Goal: Entertainment & Leisure: Consume media (video, audio)

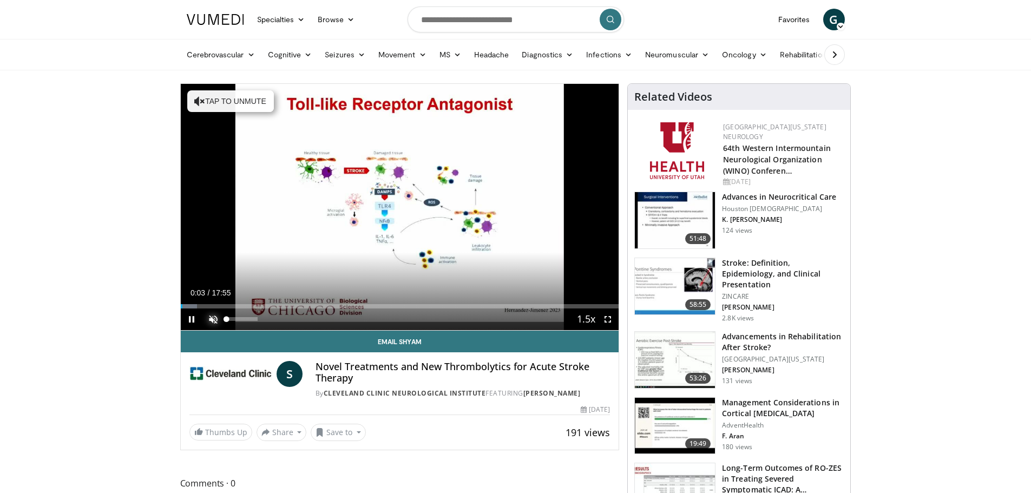
click at [210, 321] on span "Video Player" at bounding box center [213, 319] width 22 height 22
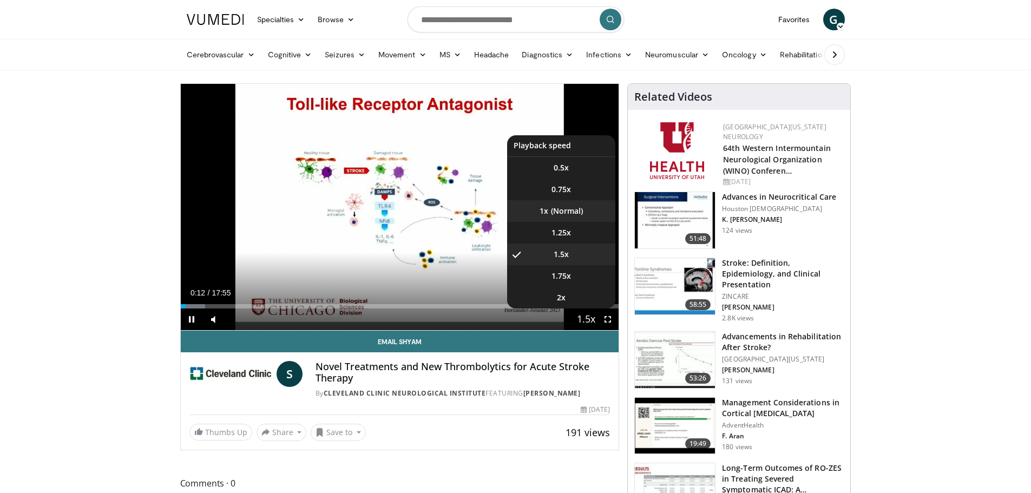
click at [556, 207] on li "1x" at bounding box center [561, 211] width 108 height 22
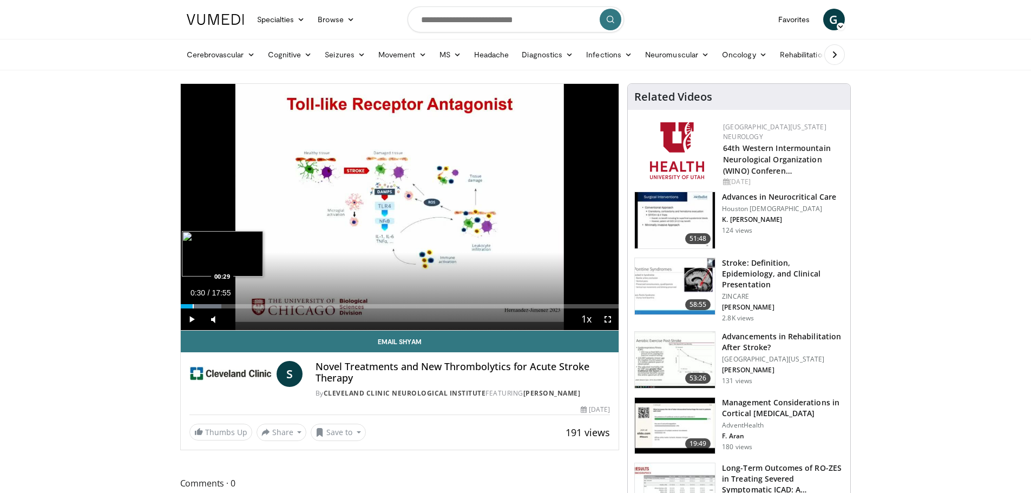
click at [193, 306] on div "Progress Bar" at bounding box center [193, 306] width 1 height 4
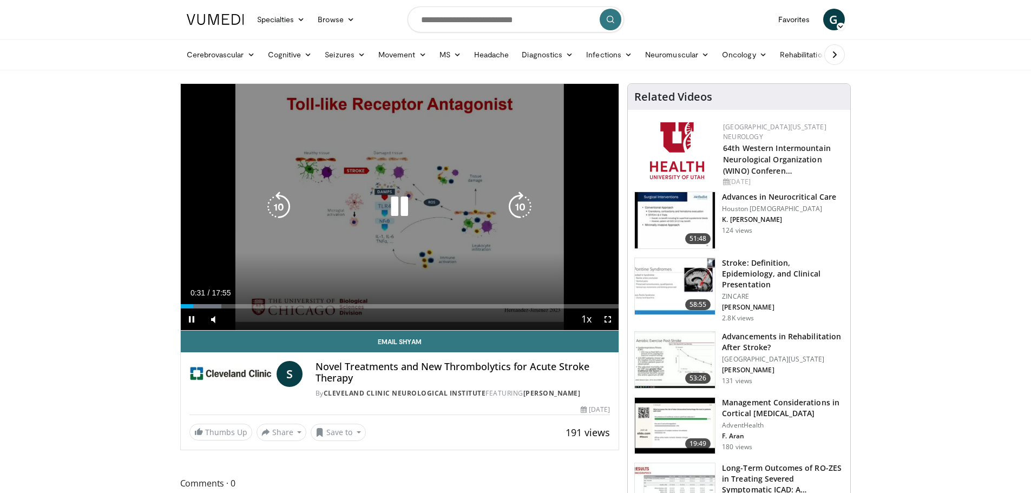
click at [338, 206] on div "Video Player" at bounding box center [399, 207] width 263 height 22
click at [406, 202] on icon "Video Player" at bounding box center [399, 207] width 30 height 30
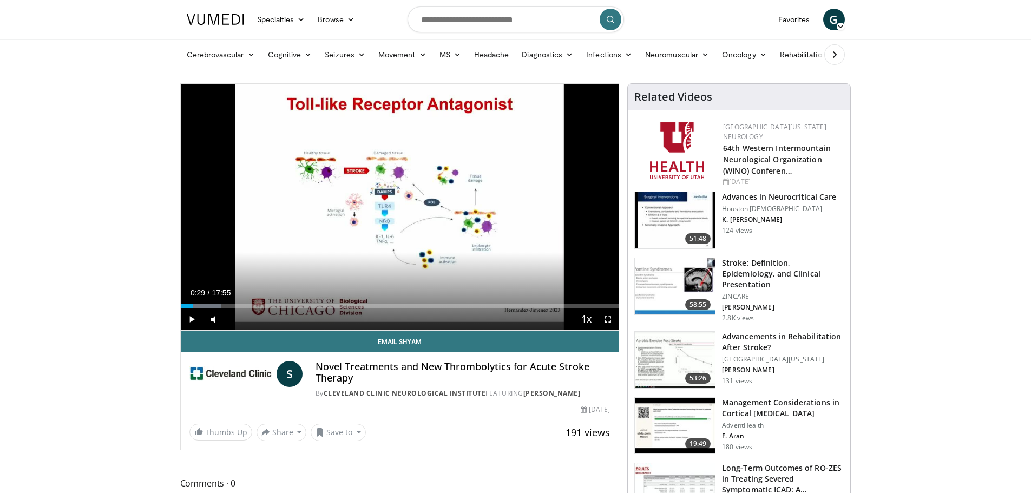
click at [192, 307] on div "Progress Bar" at bounding box center [192, 306] width 1 height 4
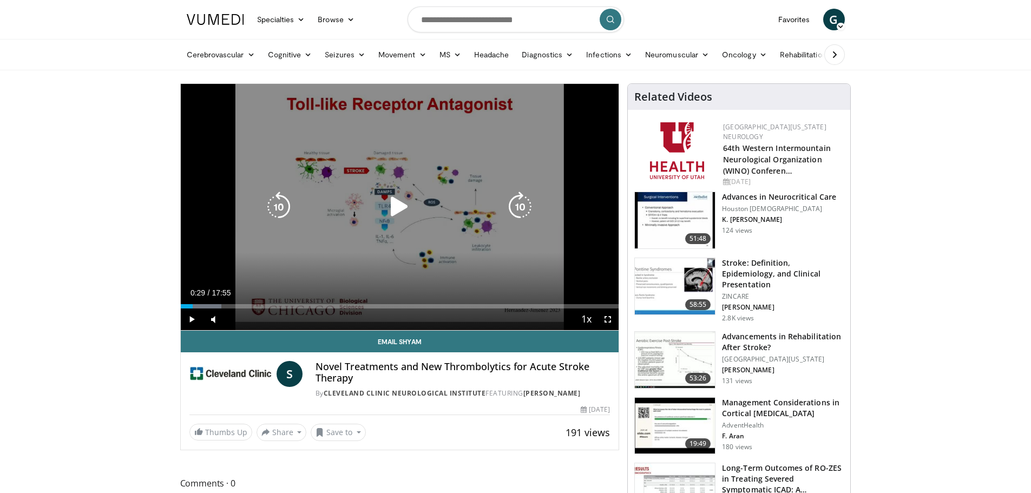
click at [394, 203] on icon "Video Player" at bounding box center [399, 207] width 30 height 30
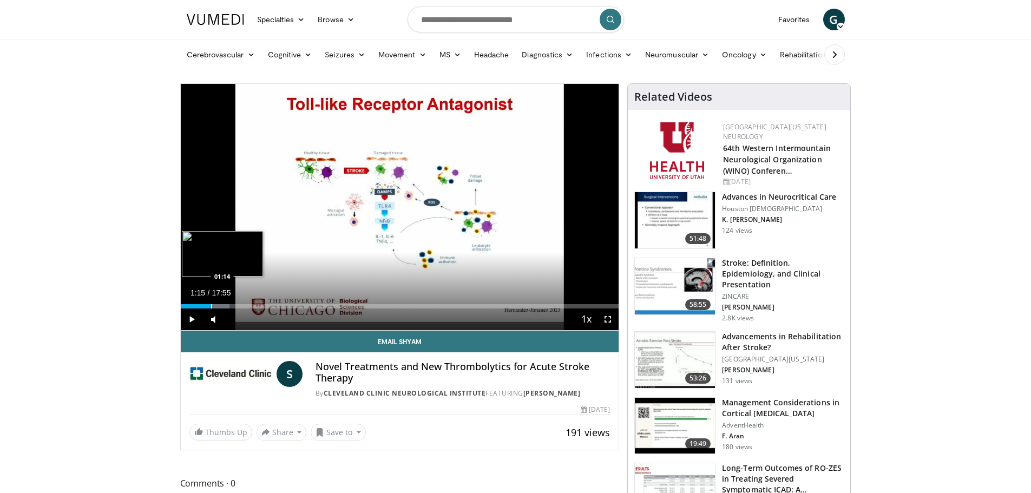
click at [211, 306] on div "Progress Bar" at bounding box center [211, 306] width 1 height 4
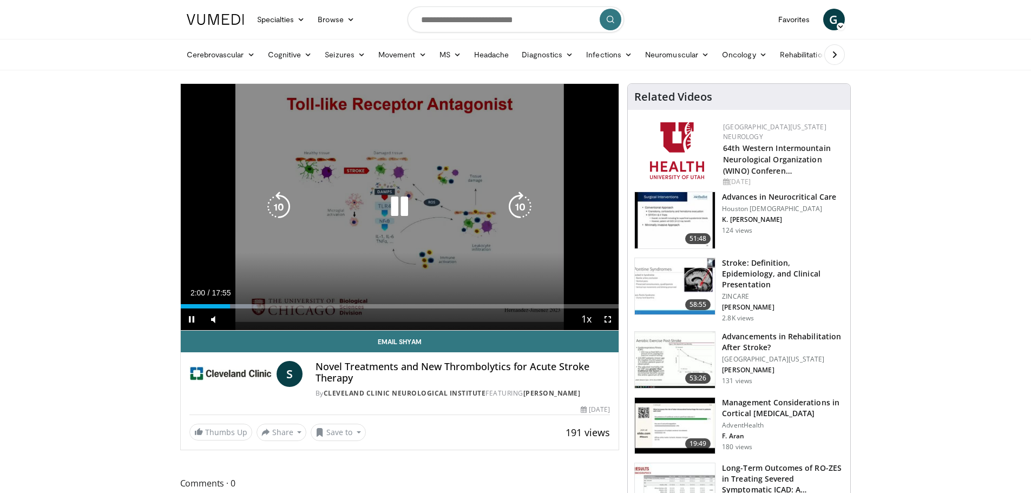
click at [392, 208] on icon "Video Player" at bounding box center [399, 207] width 30 height 30
click at [393, 197] on icon "Video Player" at bounding box center [399, 207] width 30 height 30
click at [389, 206] on icon "Video Player" at bounding box center [399, 207] width 30 height 30
click at [402, 206] on icon "Video Player" at bounding box center [399, 207] width 30 height 30
click at [385, 202] on icon "Video Player" at bounding box center [399, 207] width 30 height 30
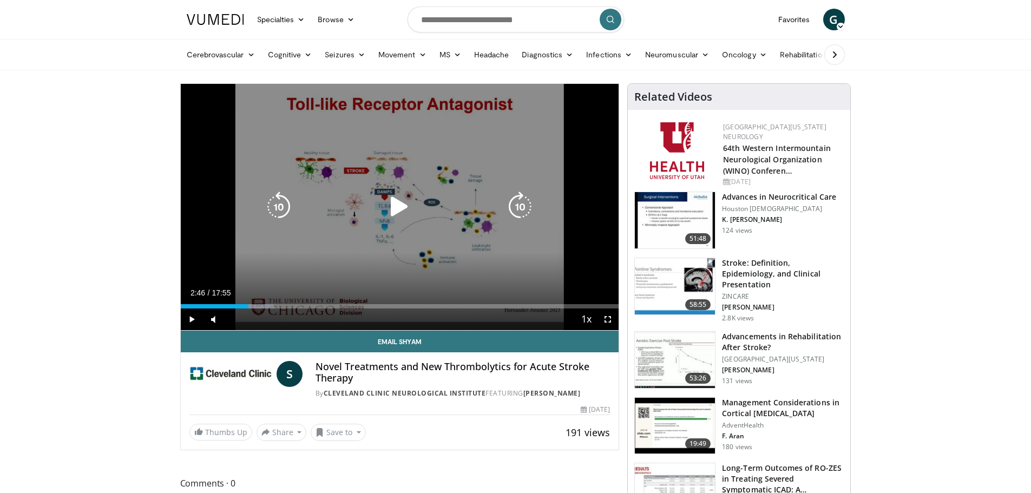
click at [393, 202] on icon "Video Player" at bounding box center [399, 207] width 30 height 30
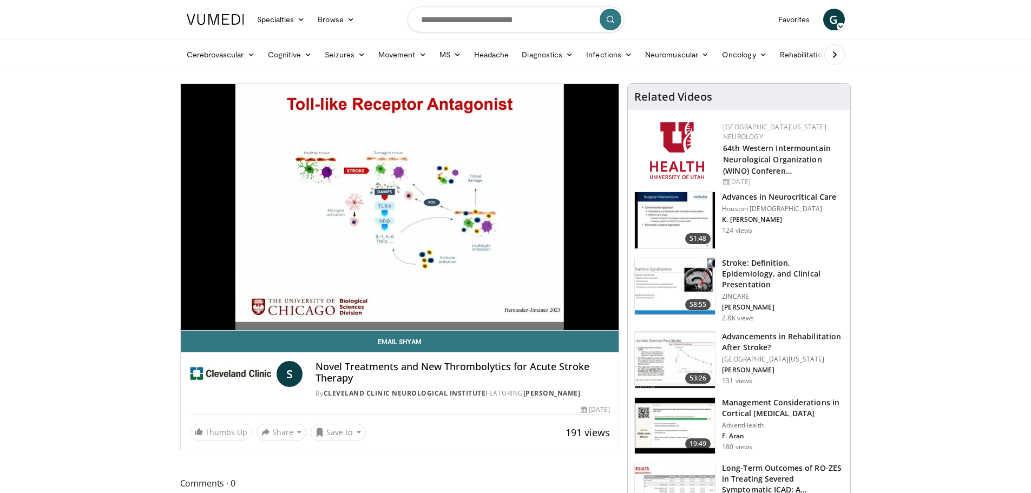
click at [257, 306] on video-js "**********" at bounding box center [400, 207] width 438 height 247
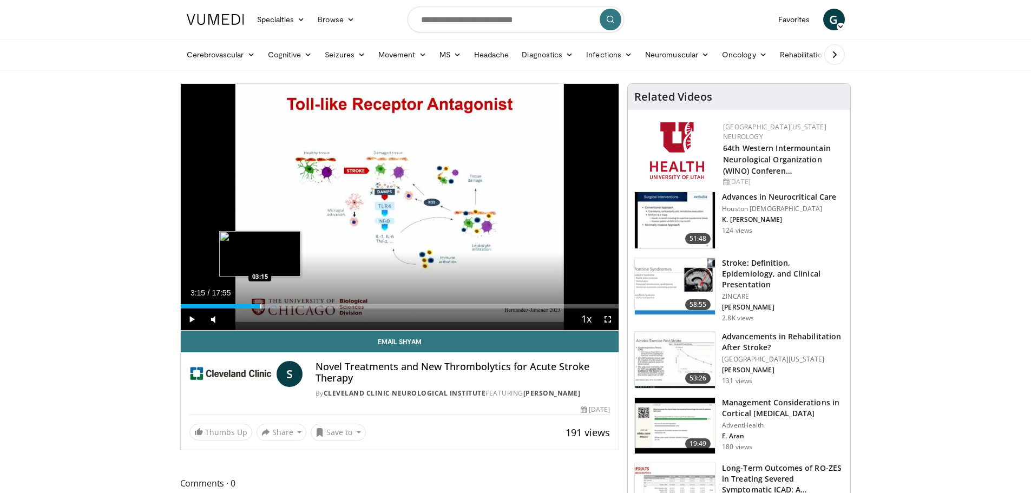
click at [260, 303] on div "Loaded : 22.29% 03:15 03:15" at bounding box center [400, 303] width 438 height 10
click at [273, 303] on div "Loaded : 24.15% 03:16 03:48" at bounding box center [400, 303] width 438 height 10
click at [281, 301] on div "Loaded : 27.86% 04:08 04:08" at bounding box center [400, 303] width 438 height 10
click at [293, 302] on div "Loaded : 28.79% 04:08 04:36" at bounding box center [400, 303] width 438 height 10
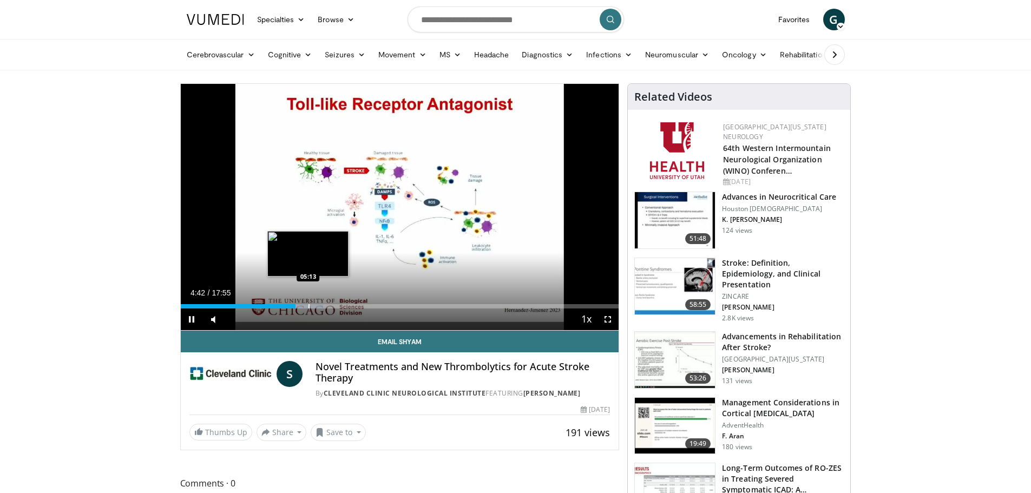
click at [308, 306] on div "Progress Bar" at bounding box center [308, 306] width 1 height 4
click at [329, 305] on div "Progress Bar" at bounding box center [329, 306] width 1 height 4
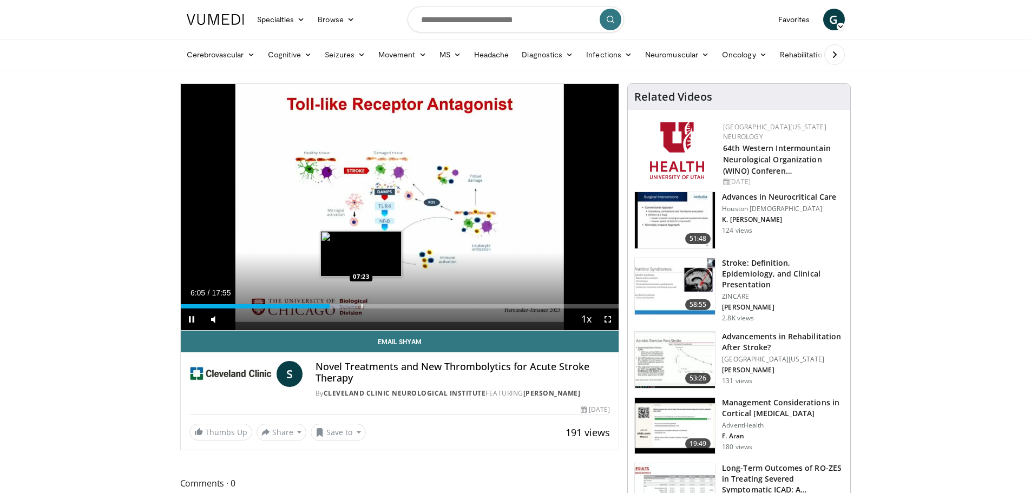
click at [362, 302] on div "Loaded : 39.94% 06:05 07:23" at bounding box center [400, 303] width 438 height 10
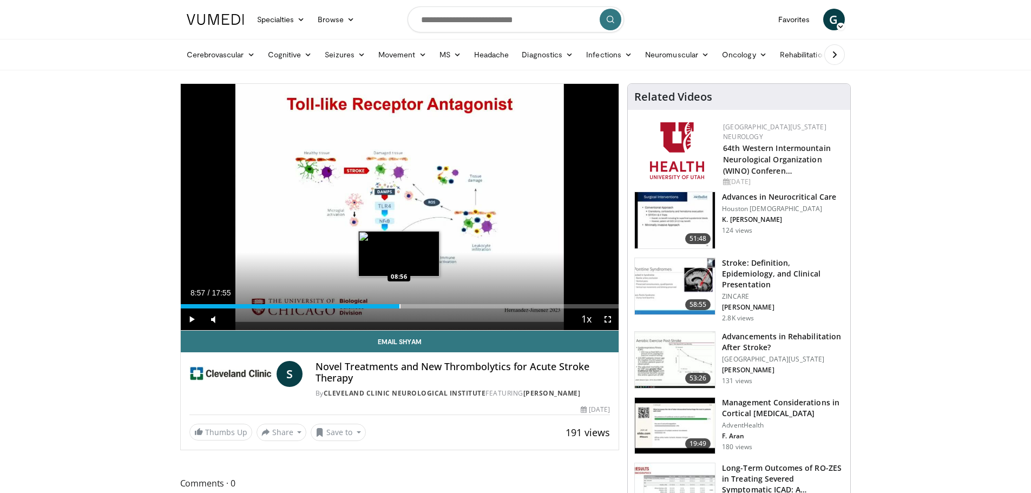
click at [399, 302] on div "Loaded : 50.15% 08:57 08:56" at bounding box center [400, 303] width 438 height 10
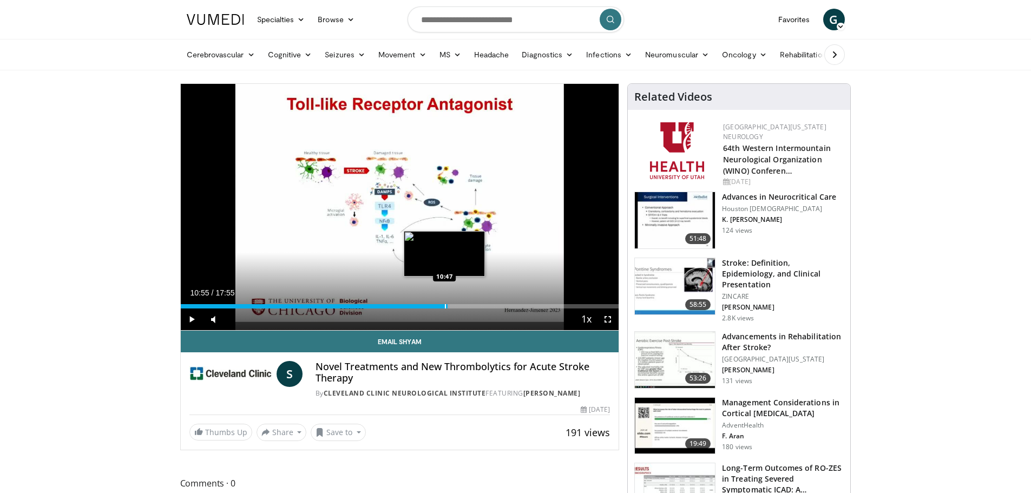
click at [447, 301] on div "Loaded : 61.39% 10:55 10:47" at bounding box center [400, 303] width 438 height 10
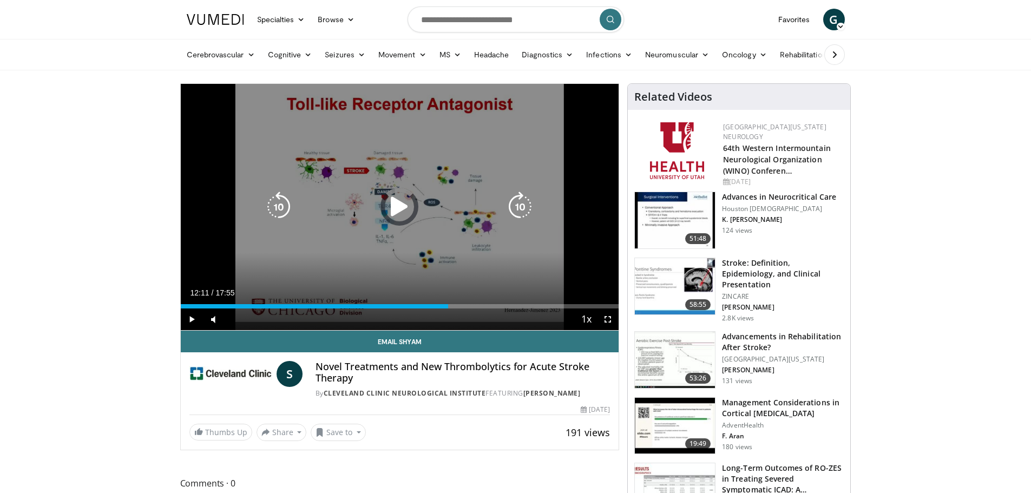
click at [478, 301] on div "Loaded : 0.00% 12:11 10:47" at bounding box center [400, 303] width 438 height 10
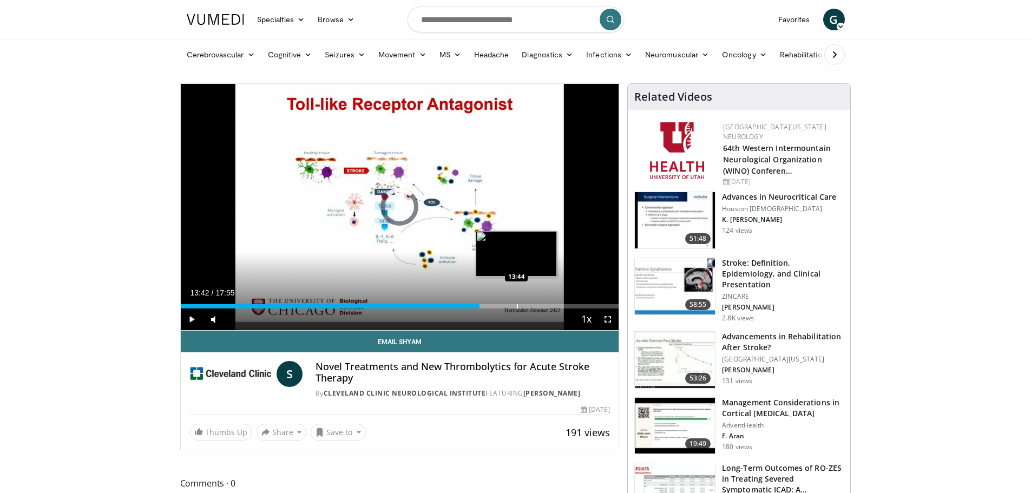
click at [517, 304] on div "Progress Bar" at bounding box center [517, 306] width 1 height 4
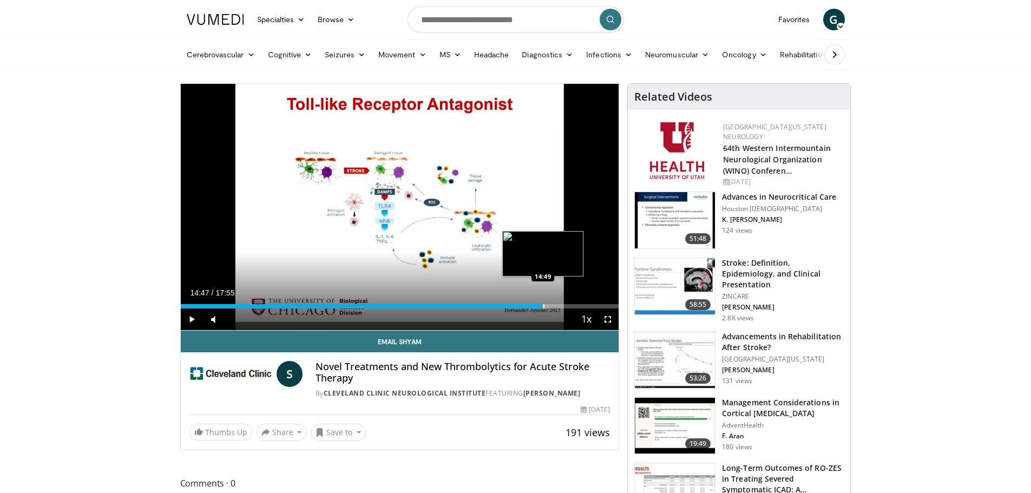
click at [543, 305] on div "Progress Bar" at bounding box center [543, 306] width 1 height 4
click at [527, 305] on div "14:12" at bounding box center [354, 306] width 347 height 4
